Goal: Information Seeking & Learning: Find contact information

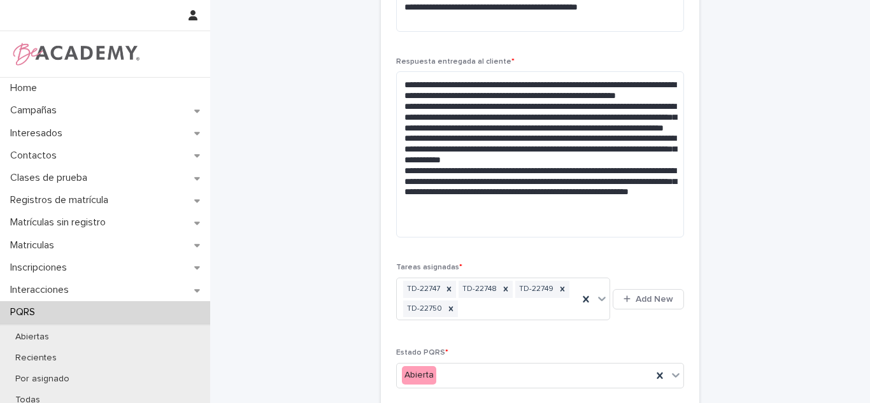
scroll to position [658, 0]
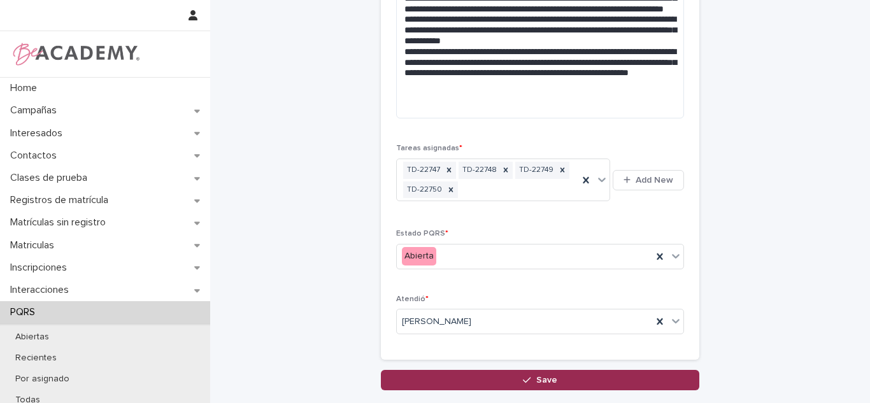
drag, startPoint x: 589, startPoint y: 385, endPoint x: 562, endPoint y: 285, distance: 103.5
click at [588, 385] on button "Save" at bounding box center [540, 380] width 318 height 20
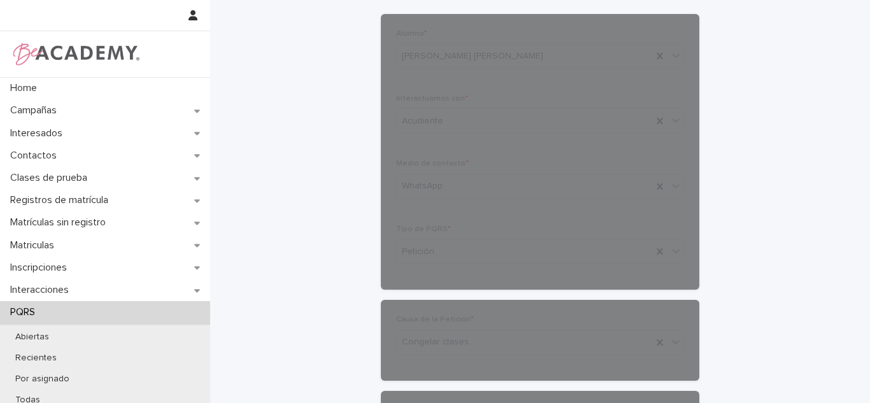
scroll to position [0, 0]
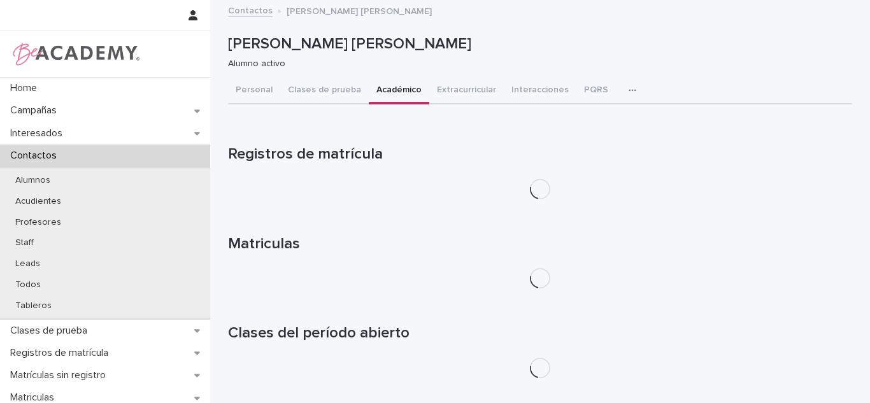
click at [388, 92] on button "Académico" at bounding box center [399, 91] width 60 height 27
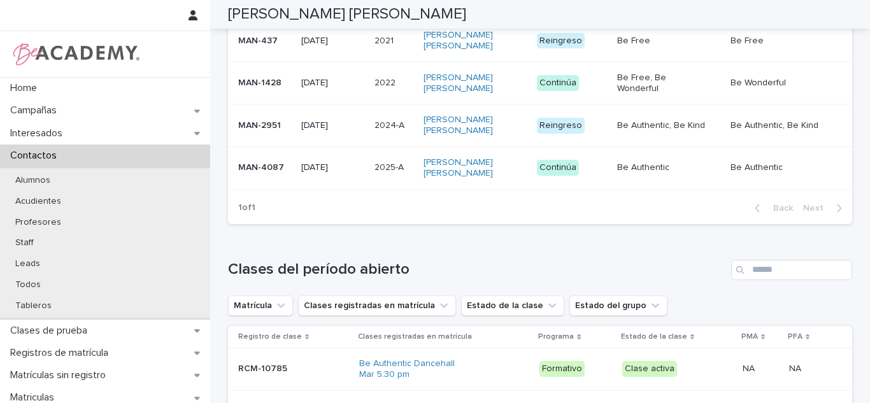
scroll to position [418, 0]
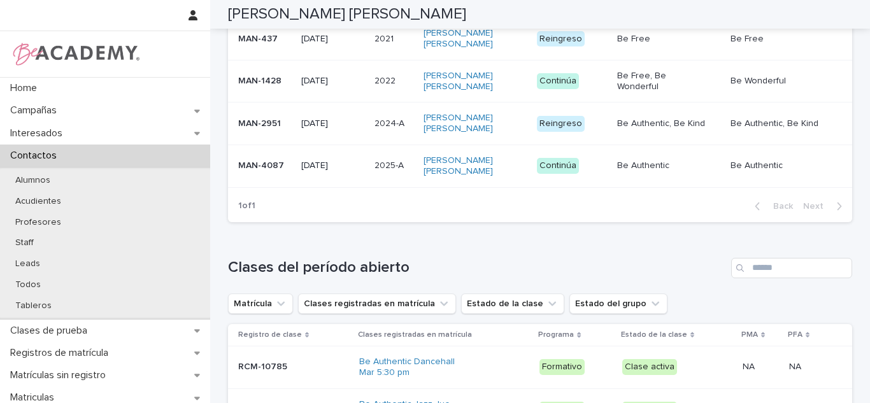
click at [370, 157] on td "2025-A 2025-A" at bounding box center [393, 165] width 49 height 43
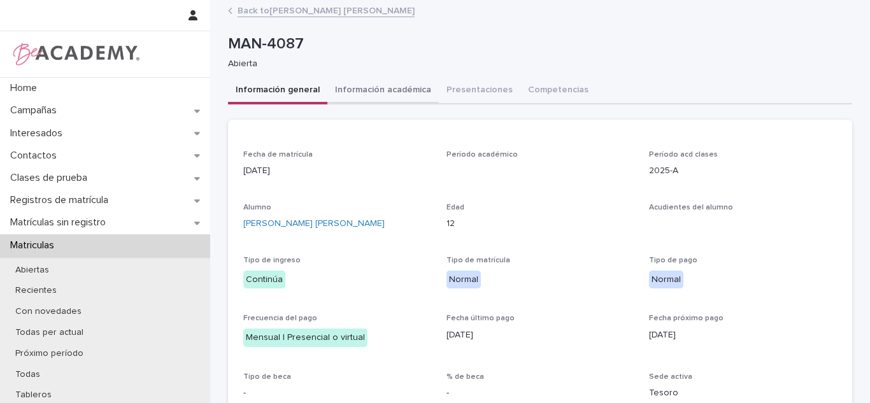
click at [370, 99] on button "Información académica" at bounding box center [382, 91] width 111 height 27
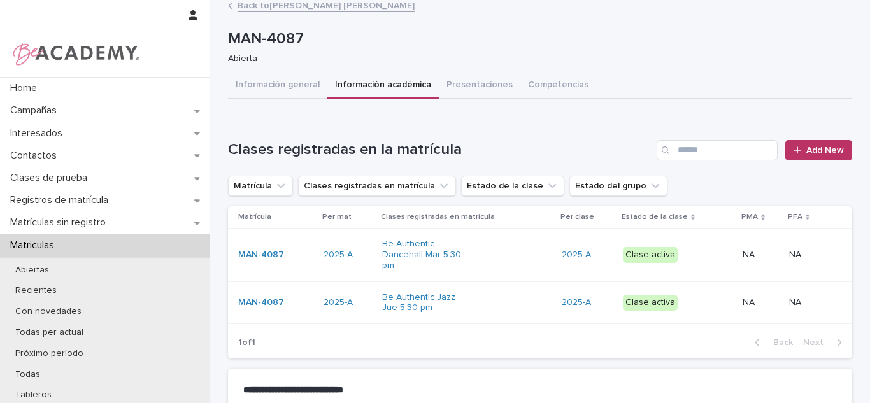
scroll to position [4, 0]
click at [638, 236] on td "Clase activa" at bounding box center [677, 255] width 120 height 53
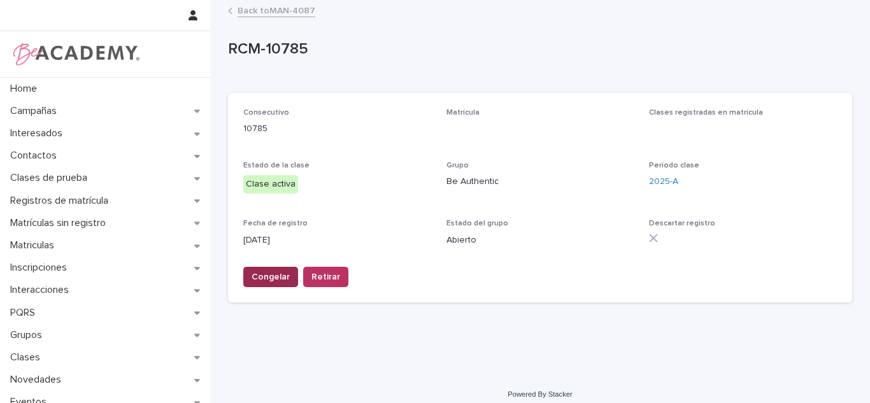
click at [274, 281] on span "Congelar" at bounding box center [270, 277] width 38 height 13
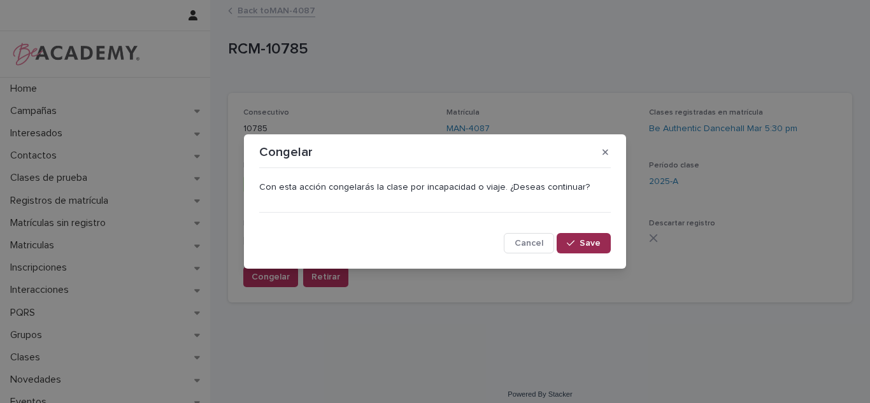
click at [580, 240] on button "Save" at bounding box center [583, 243] width 54 height 20
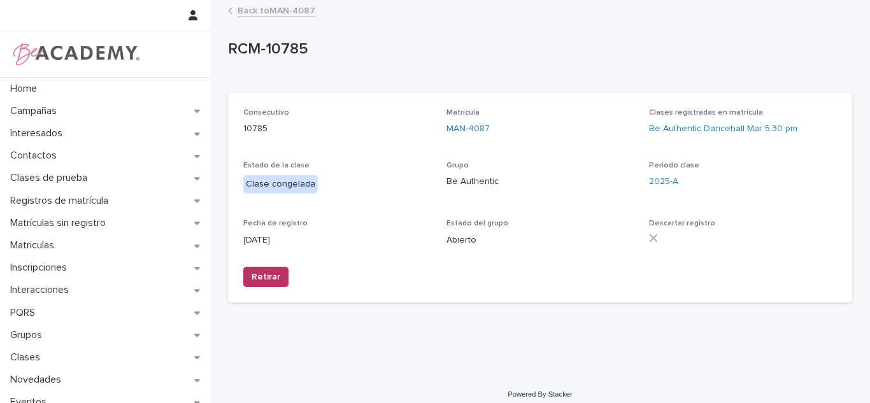
click at [282, 10] on link "Back to MAN-4087" at bounding box center [276, 10] width 78 height 15
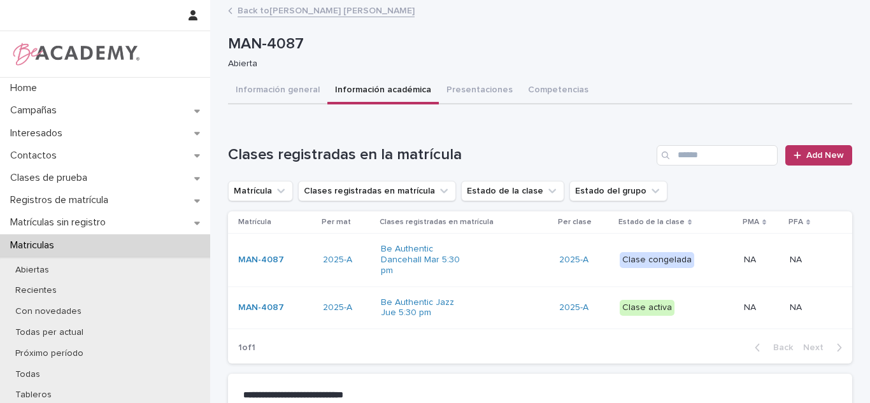
click at [673, 300] on p "Clase activa" at bounding box center [664, 308] width 91 height 16
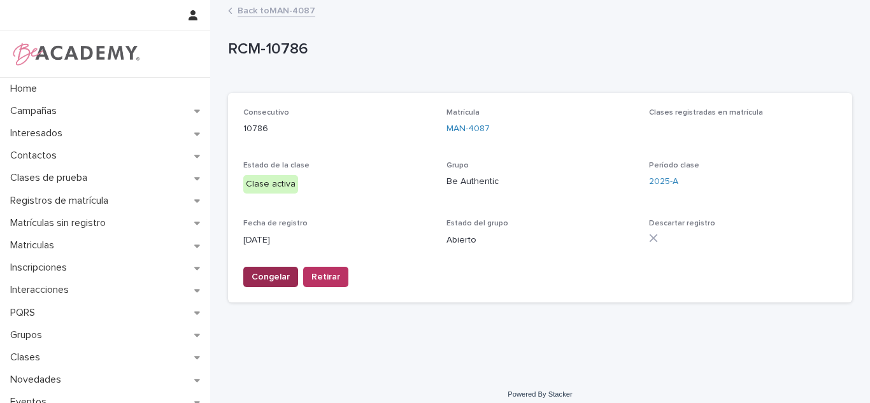
click at [271, 280] on span "Congelar" at bounding box center [270, 277] width 38 height 13
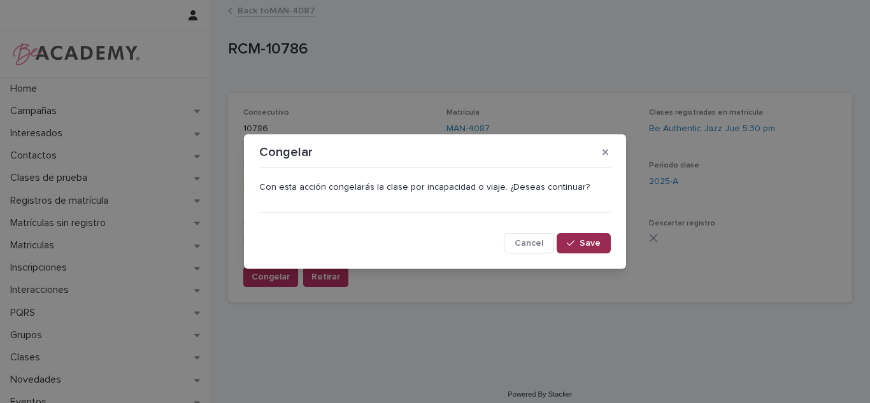
click at [593, 239] on span "Save" at bounding box center [589, 243] width 21 height 9
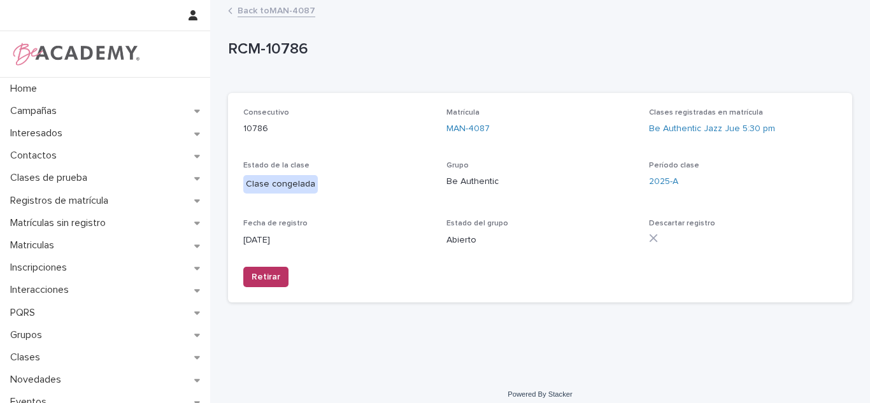
click at [246, 10] on link "Back to MAN-4087" at bounding box center [276, 10] width 78 height 15
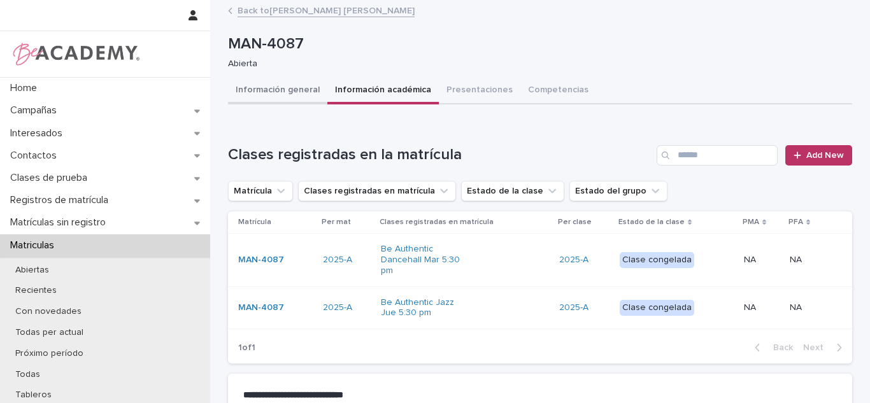
click at [243, 91] on button "Información general" at bounding box center [277, 91] width 99 height 27
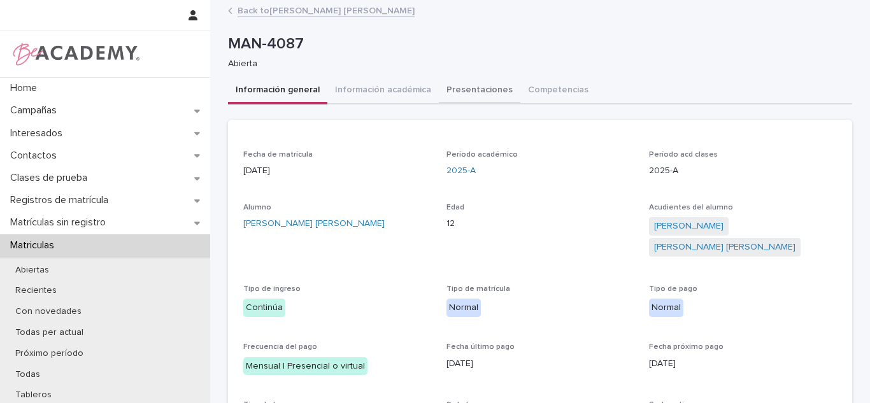
click at [360, 85] on button "Información académica" at bounding box center [382, 91] width 111 height 27
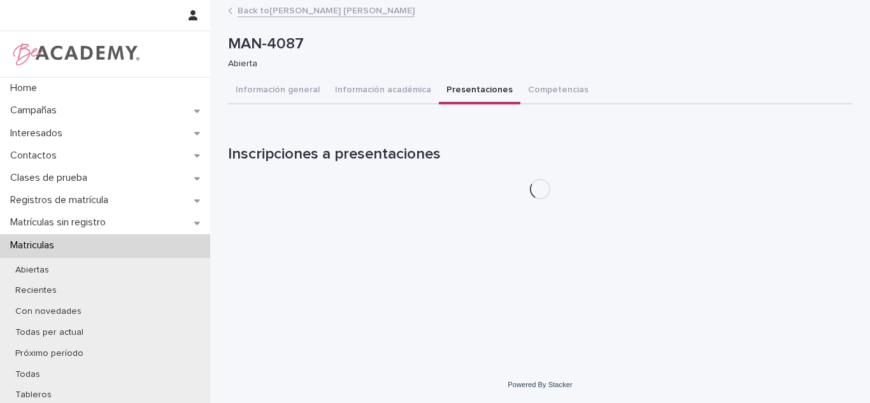
click at [477, 100] on button "Presentaciones" at bounding box center [479, 91] width 81 height 27
click at [267, 78] on button "Información general" at bounding box center [277, 91] width 99 height 27
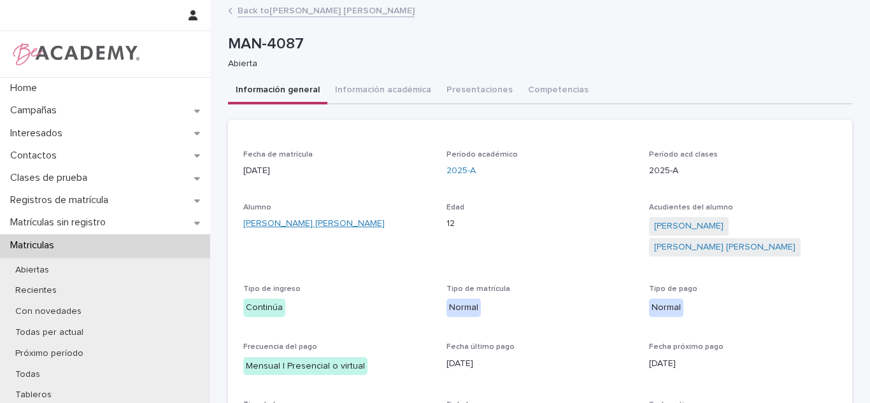
click at [280, 228] on link "[PERSON_NAME]" at bounding box center [313, 223] width 141 height 13
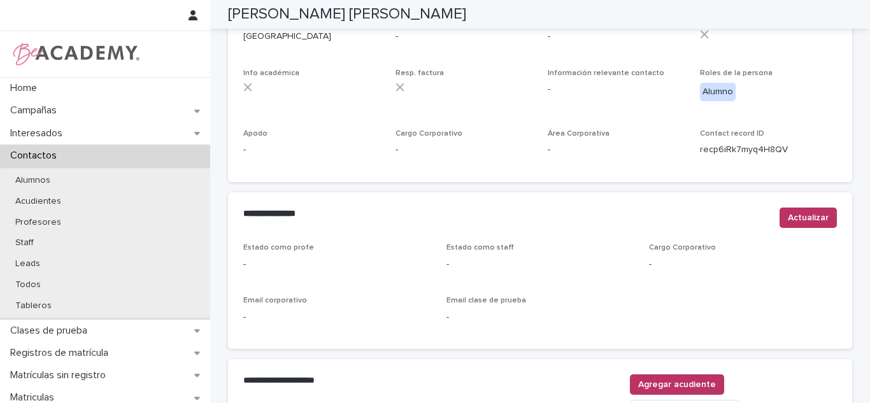
scroll to position [565, 0]
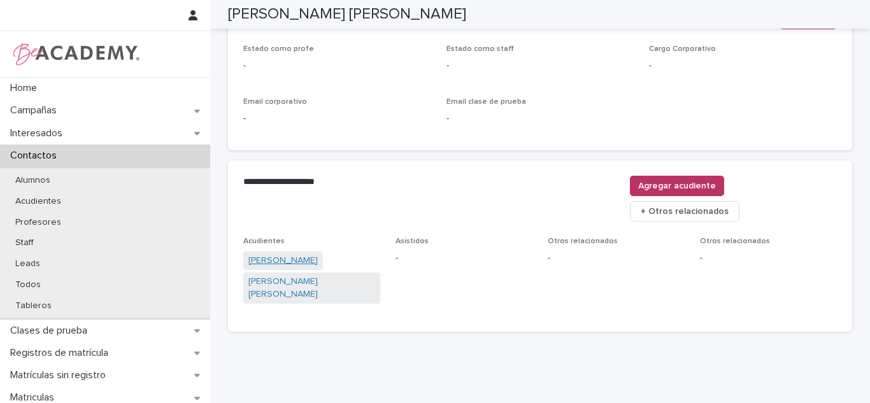
click at [279, 254] on link "Catalina Bedoya Velasquez" at bounding box center [282, 260] width 69 height 13
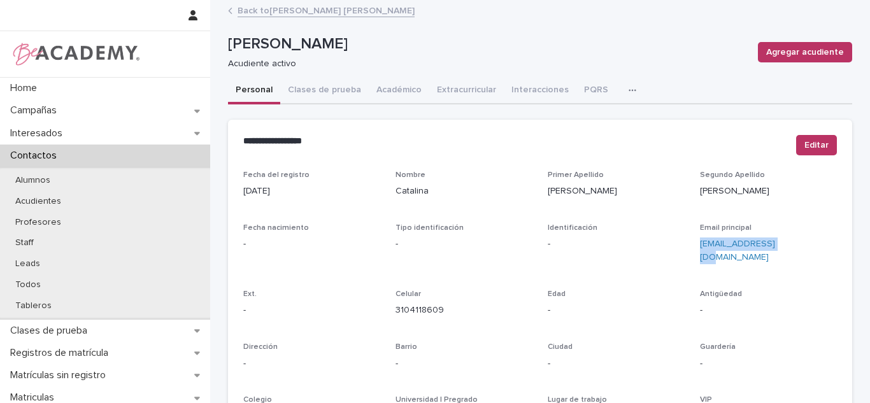
drag, startPoint x: 787, startPoint y: 255, endPoint x: 694, endPoint y: 248, distance: 92.6
click at [700, 248] on div "Email principal catybedo@gmail.com" at bounding box center [768, 248] width 137 height 51
copy link "catybedo@gmail.com"
click at [255, 10] on link "Back to Emilia Maya Bedoya" at bounding box center [325, 10] width 177 height 15
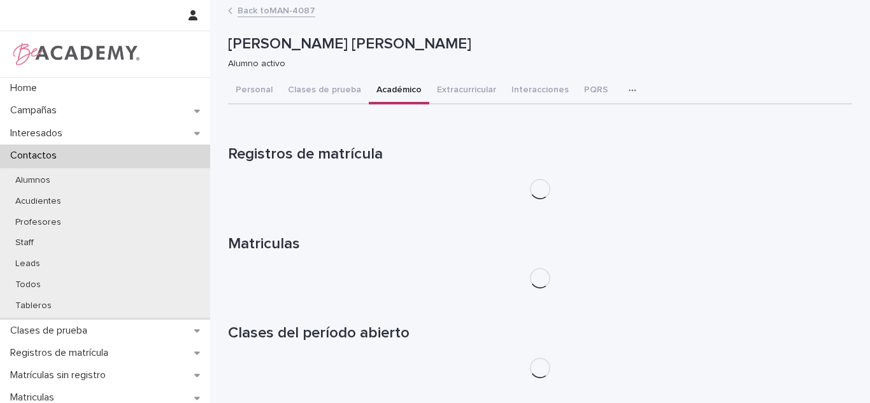
click at [370, 98] on button "Académico" at bounding box center [399, 91] width 60 height 27
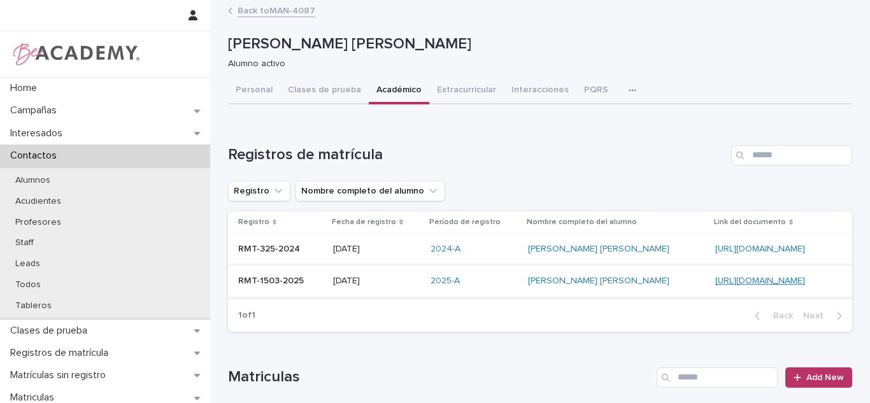
click at [715, 279] on link "[URL][DOMAIN_NAME]" at bounding box center [760, 280] width 90 height 9
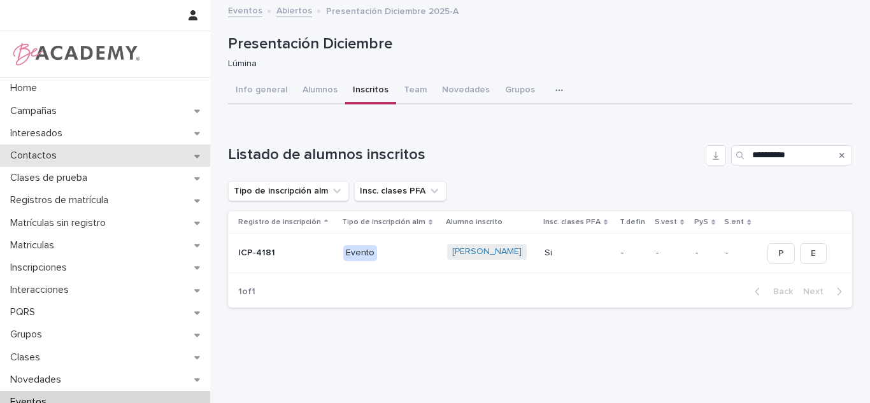
click at [129, 157] on div "Contactos" at bounding box center [105, 155] width 210 height 22
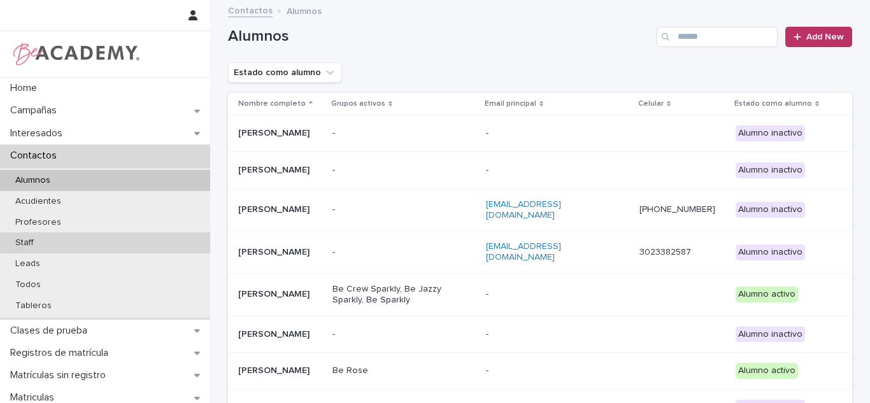
click at [29, 236] on div "Staff" at bounding box center [105, 242] width 210 height 21
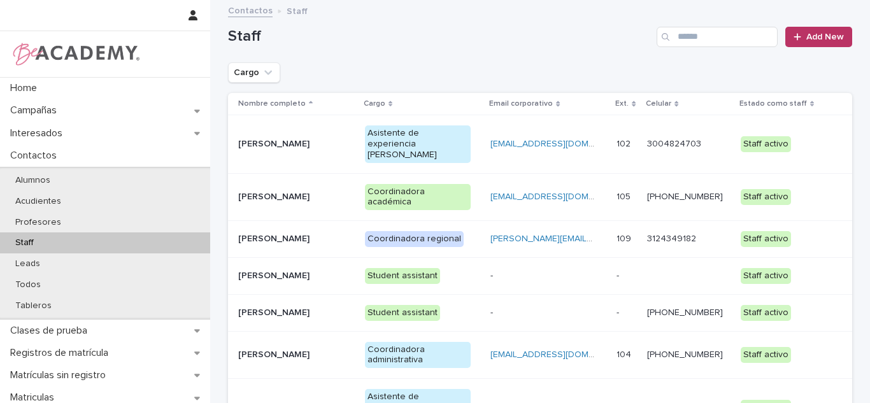
click at [263, 149] on p "[PERSON_NAME]" at bounding box center [291, 144] width 106 height 11
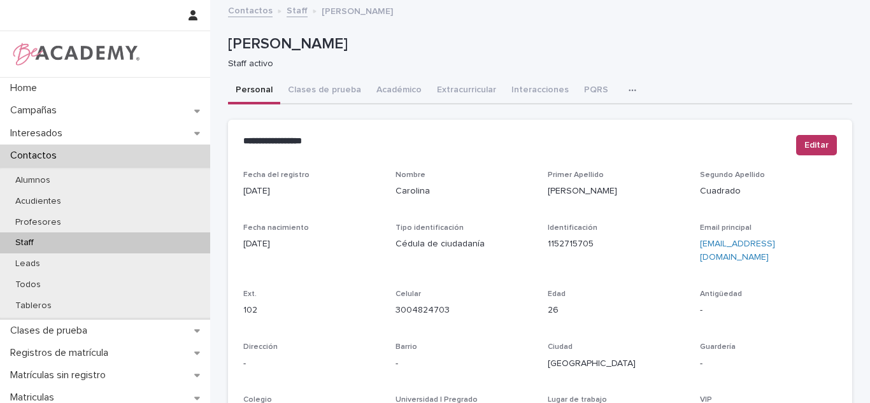
click at [621, 90] on button "button" at bounding box center [635, 90] width 28 height 25
click at [586, 122] on button "Tareas" at bounding box center [588, 123] width 84 height 19
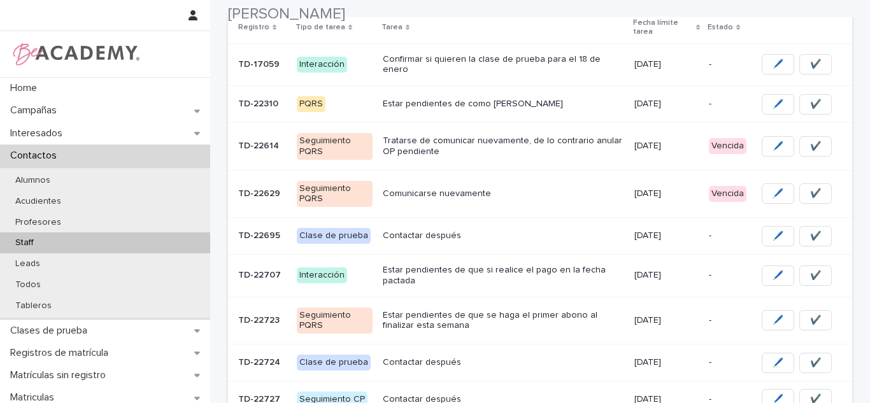
scroll to position [211, 0]
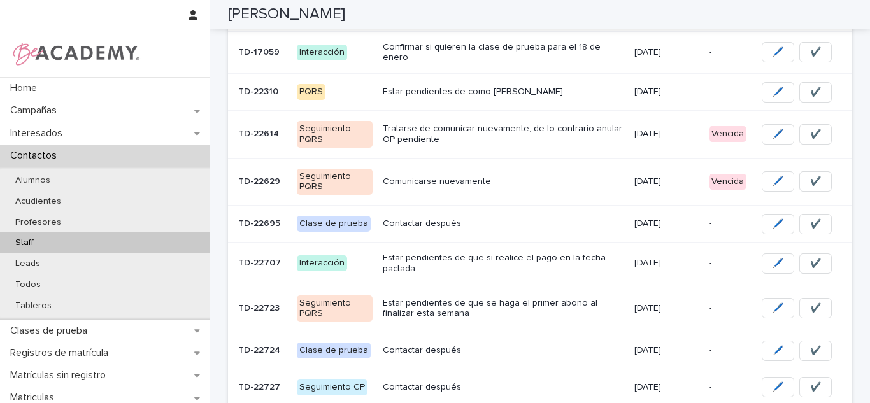
click at [597, 174] on div "Comunicarse nuevamente" at bounding box center [503, 180] width 241 height 13
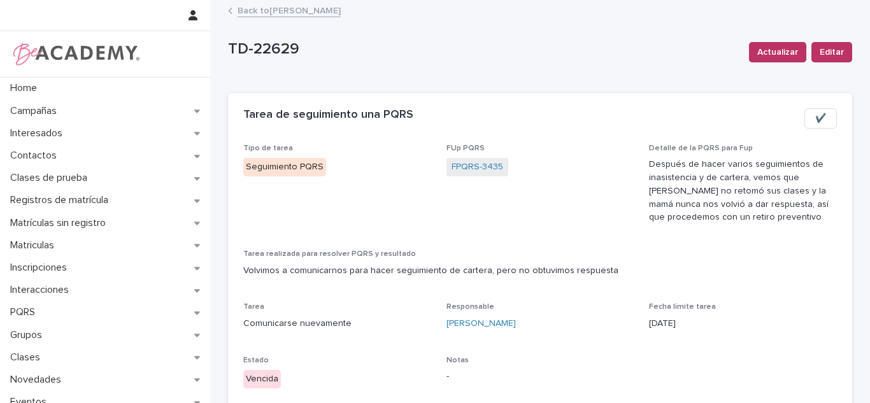
click at [306, 6] on link "Back to Carolina Castillo Cuadrado" at bounding box center [288, 10] width 103 height 15
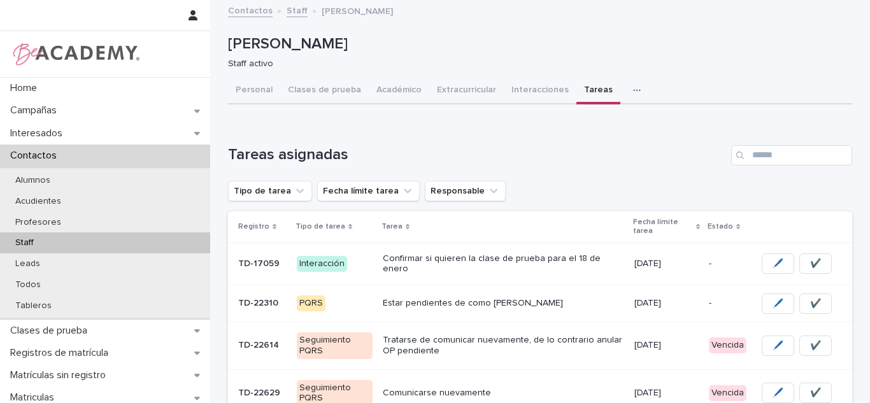
scroll to position [183, 0]
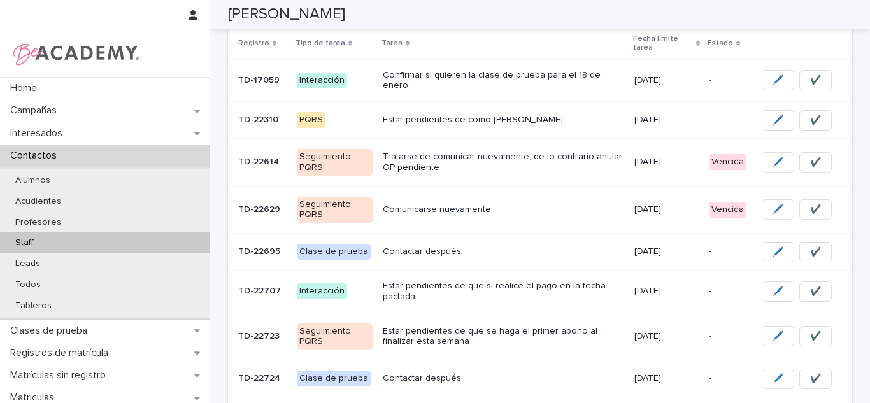
click at [635, 208] on p "16/09/2025" at bounding box center [666, 209] width 64 height 11
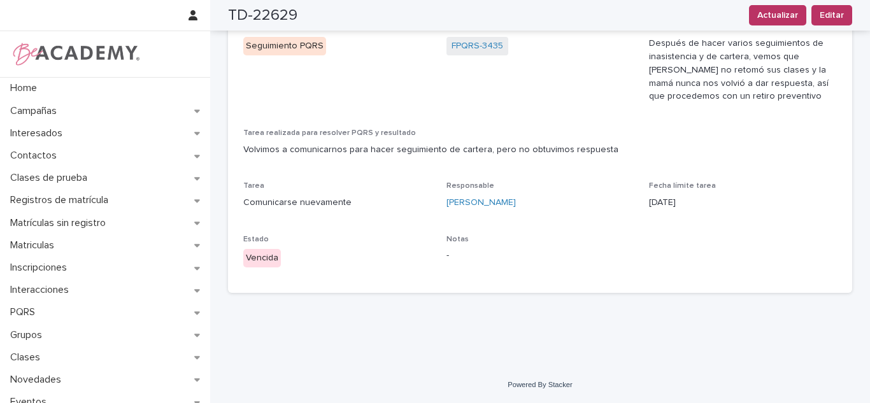
scroll to position [66, 0]
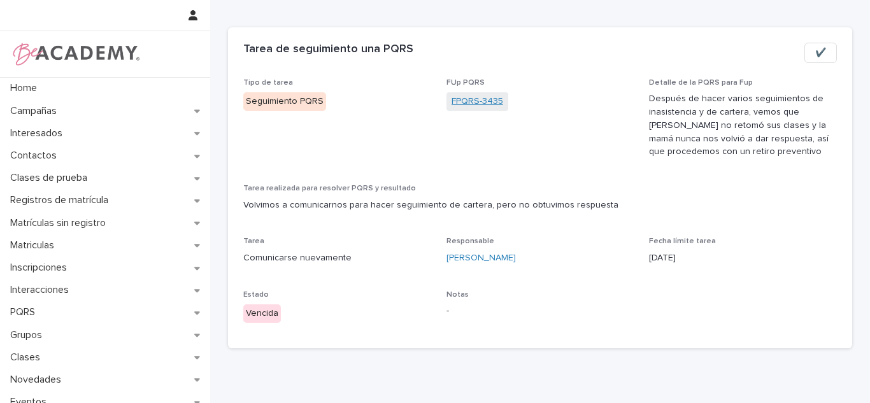
click at [482, 108] on link "FPQRS-3435" at bounding box center [477, 101] width 52 height 13
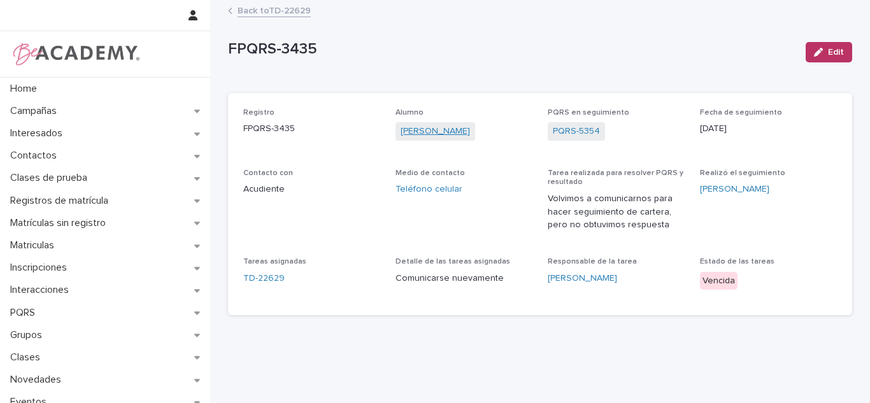
click at [456, 136] on link "[PERSON_NAME]" at bounding box center [434, 131] width 69 height 13
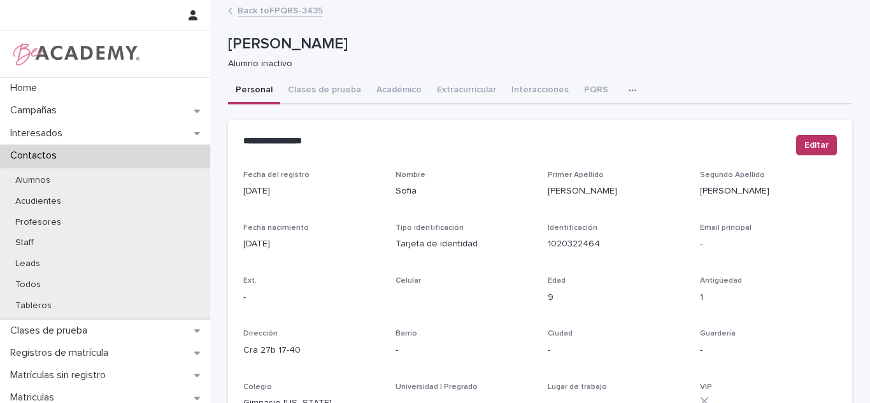
click at [300, 12] on link "Back to FPQRS-3435" at bounding box center [279, 10] width 85 height 15
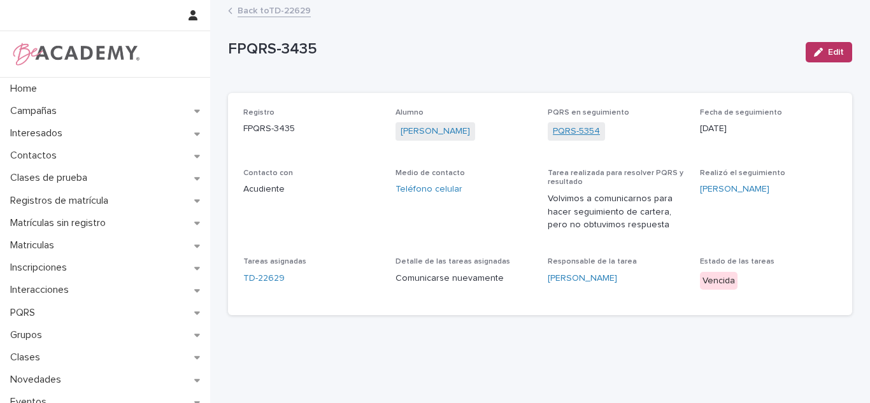
click at [553, 136] on link "PQRS-5354" at bounding box center [576, 131] width 47 height 13
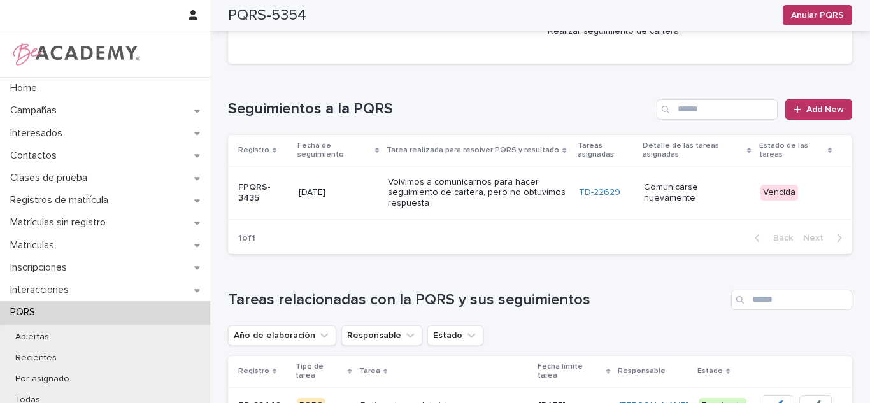
scroll to position [312, 0]
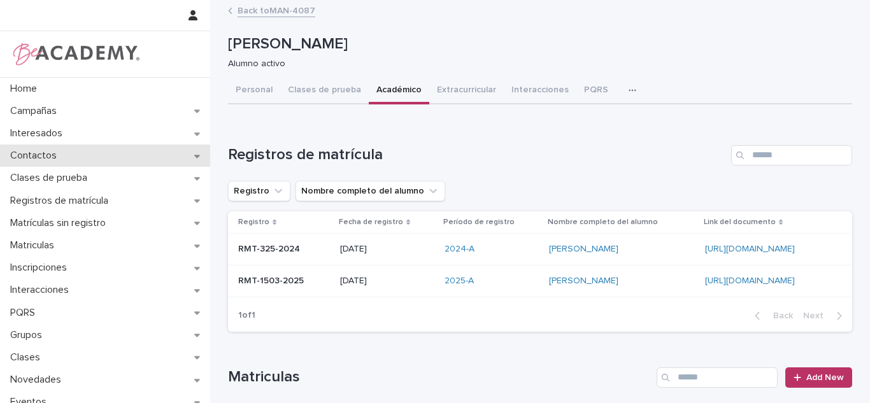
click at [55, 152] on p "Contactos" at bounding box center [36, 156] width 62 height 12
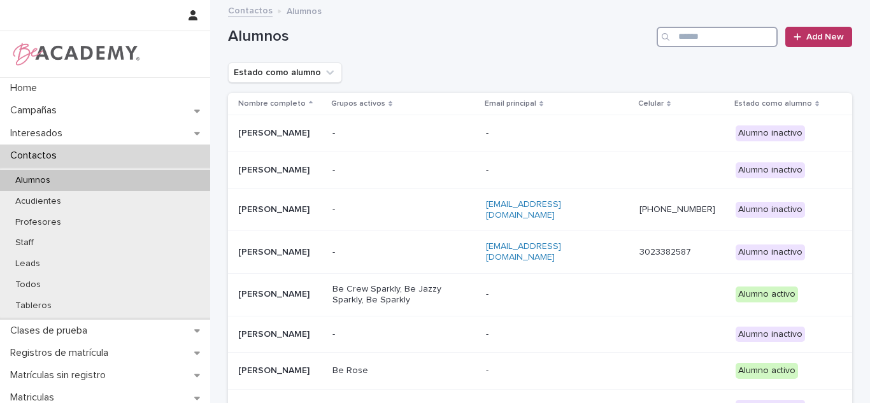
click at [760, 0] on html "Home Campañas Interesados Contactos Alumnos Acudientes Profesores Staff Leads T…" at bounding box center [435, 201] width 870 height 403
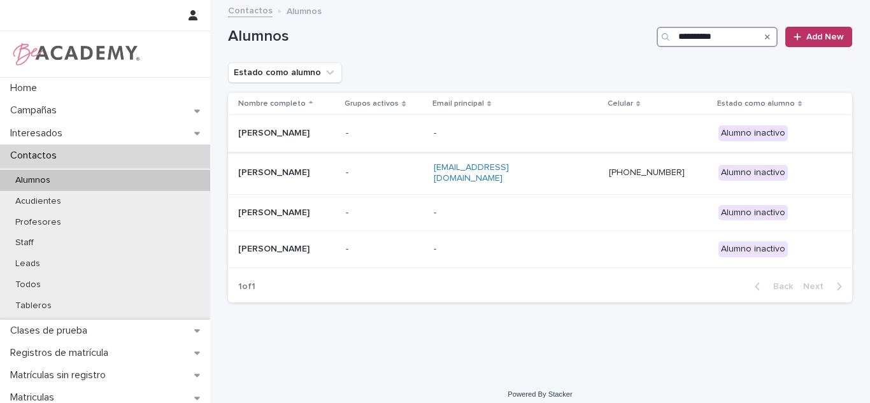
type input "**********"
click at [397, 140] on div "-" at bounding box center [385, 133] width 78 height 21
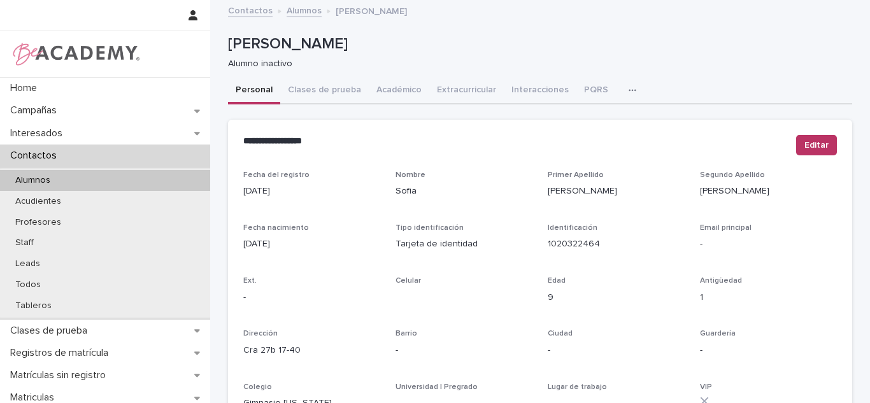
click at [516, 86] on button "Interacciones" at bounding box center [540, 91] width 73 height 27
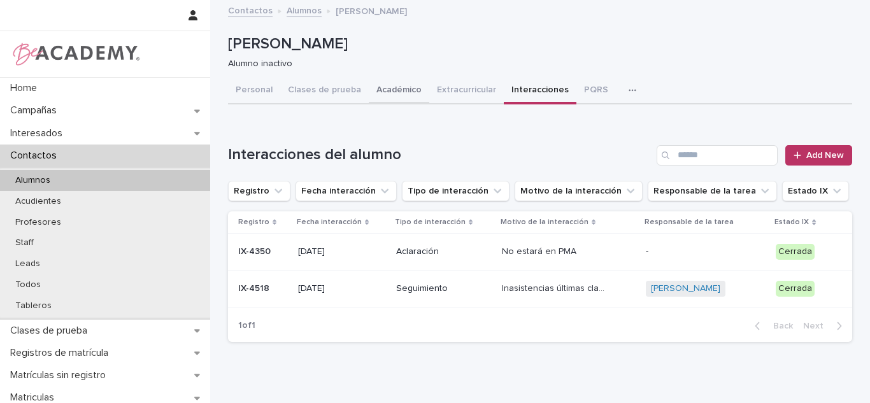
click at [405, 99] on button "Académico" at bounding box center [399, 91] width 60 height 27
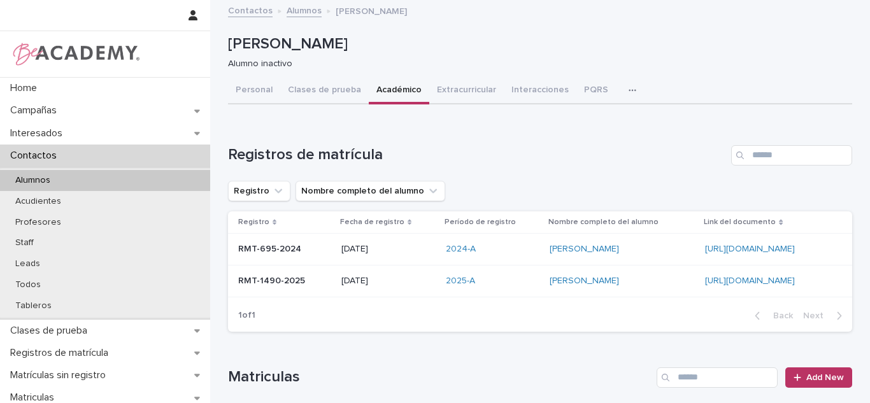
click at [456, 274] on div "2025-A" at bounding box center [493, 281] width 94 height 21
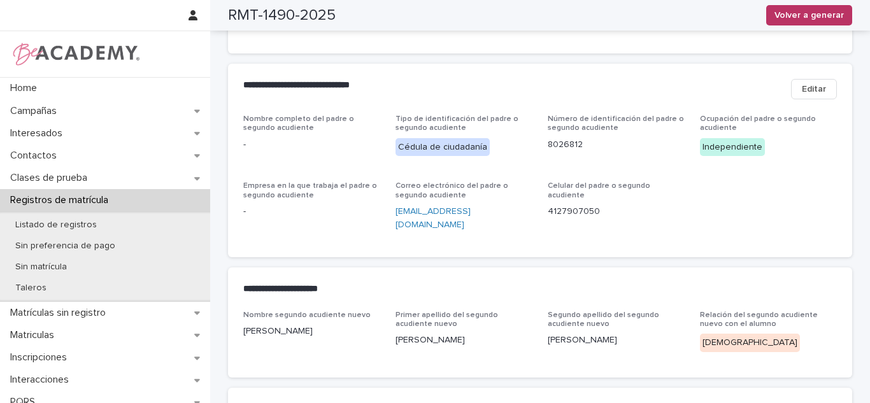
scroll to position [673, 0]
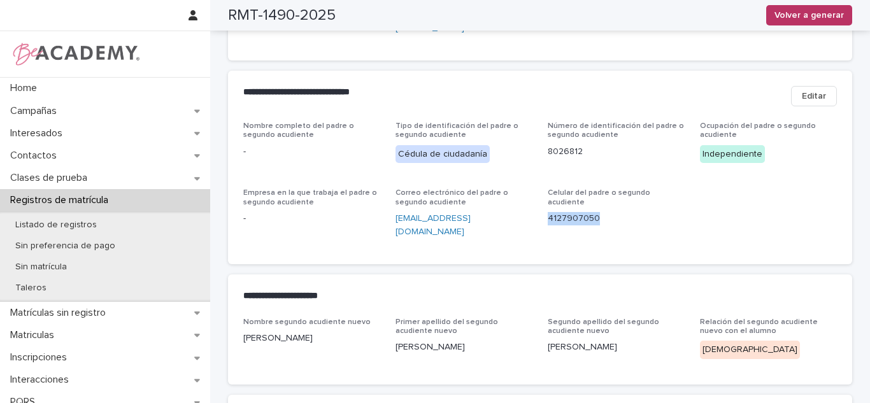
drag, startPoint x: 593, startPoint y: 187, endPoint x: 543, endPoint y: 183, distance: 50.4
click at [547, 212] on p "4127907050" at bounding box center [615, 218] width 137 height 13
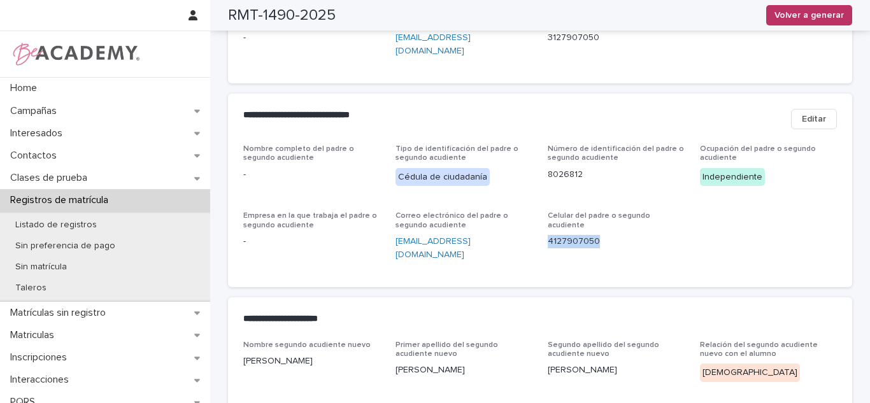
scroll to position [642, 0]
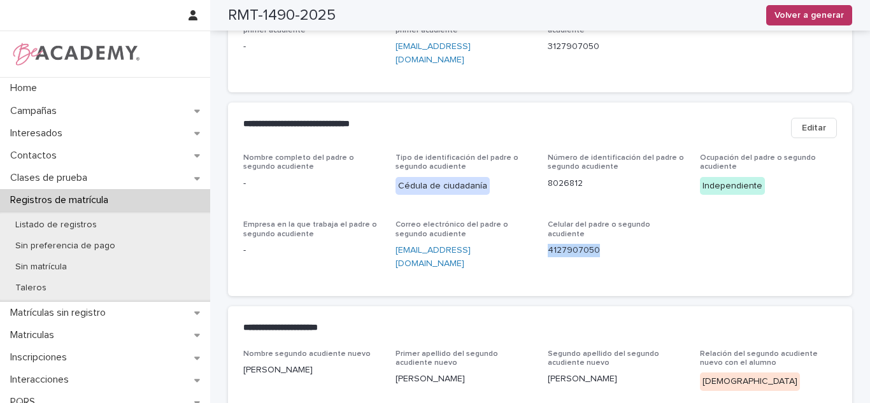
copy p "4127907050"
